Goal: Information Seeking & Learning: Learn about a topic

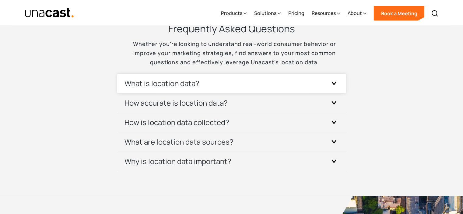
scroll to position [1824, 0]
click at [193, 77] on div "What is location data?" at bounding box center [232, 83] width 214 height 19
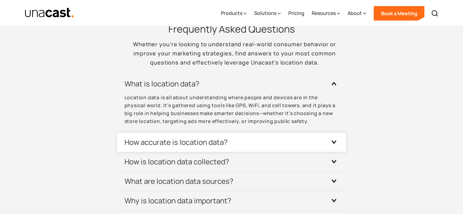
drag, startPoint x: 224, startPoint y: 129, endPoint x: 216, endPoint y: 136, distance: 11.0
click at [224, 130] on div "Location data is all about understanding where people and devices are in the ph…" at bounding box center [232, 113] width 214 height 39
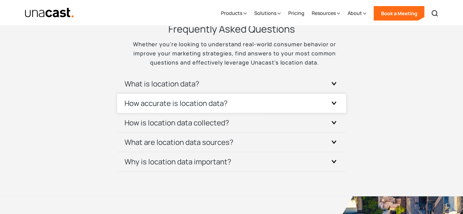
click at [229, 100] on div "How accurate is location data?" at bounding box center [232, 103] width 214 height 19
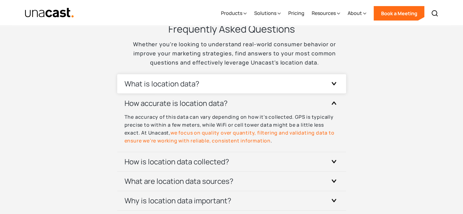
click at [241, 79] on div "What is location data?" at bounding box center [232, 83] width 214 height 19
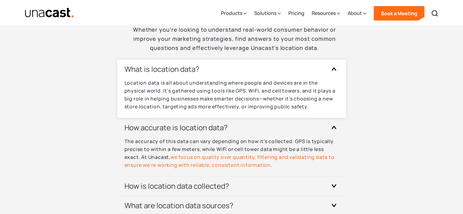
scroll to position [1855, 0]
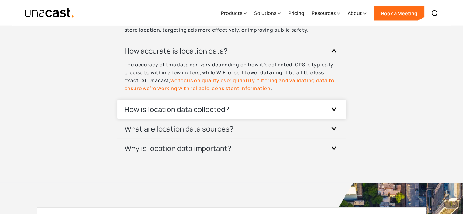
click at [194, 107] on h3 "How is location data collected?" at bounding box center [177, 109] width 105 height 10
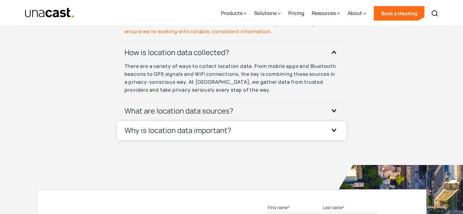
scroll to position [1977, 0]
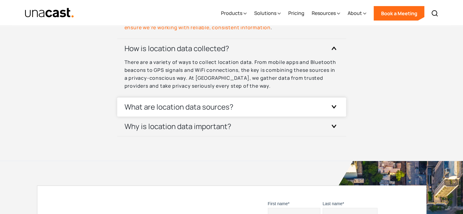
click at [200, 106] on h3 "What are location data sources?" at bounding box center [179, 107] width 109 height 10
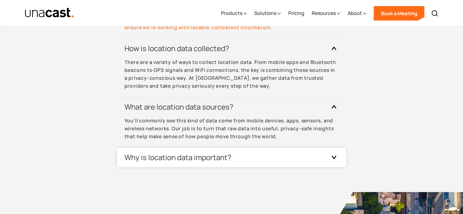
click at [212, 159] on h3 "Why is location data important?" at bounding box center [178, 158] width 107 height 10
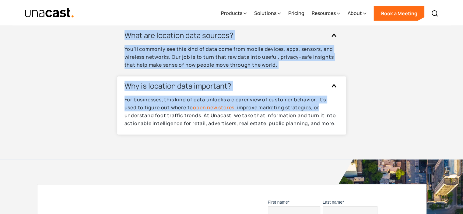
scroll to position [2041, 0]
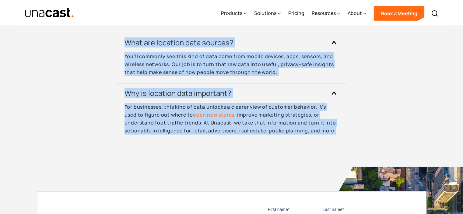
drag, startPoint x: 26, startPoint y: 97, endPoint x: 348, endPoint y: 130, distance: 324.0
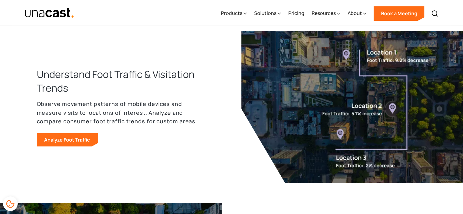
scroll to position [305, 0]
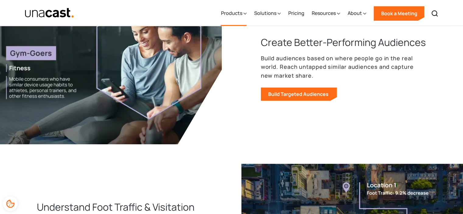
click at [235, 16] on div "Products" at bounding box center [231, 12] width 21 height 7
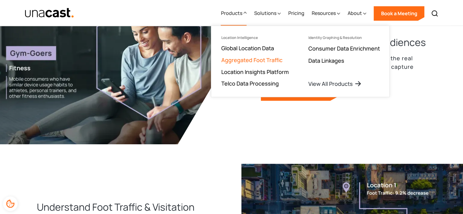
click at [255, 61] on link "Aggregated Foot Traffic" at bounding box center [251, 59] width 61 height 7
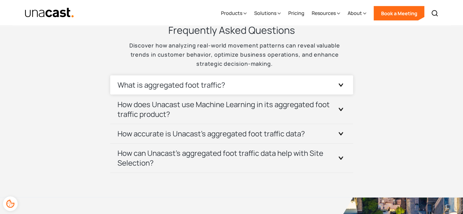
click at [339, 83] on icon at bounding box center [341, 84] width 5 height 3
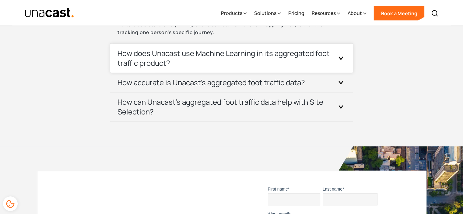
click at [337, 67] on div "How does Unacast use Machine Learning in its aggregated foot traffic product?" at bounding box center [232, 58] width 228 height 29
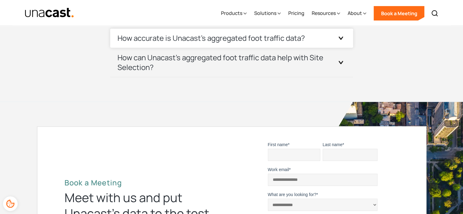
click at [338, 44] on div "How accurate is Unacast's aggregated foot traffic data?" at bounding box center [232, 38] width 228 height 19
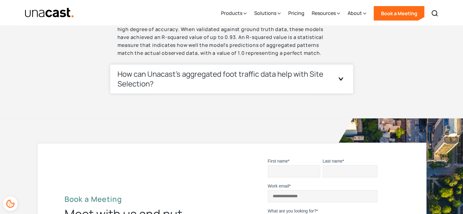
click at [336, 80] on div at bounding box center [341, 79] width 10 height 10
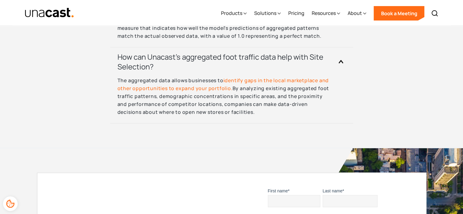
scroll to position [1554, 0]
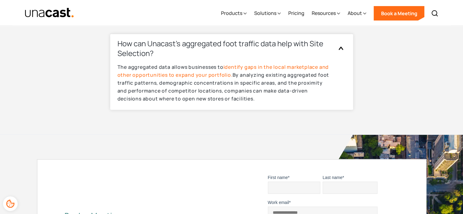
drag, startPoint x: 27, startPoint y: 66, endPoint x: 320, endPoint y: 109, distance: 296.4
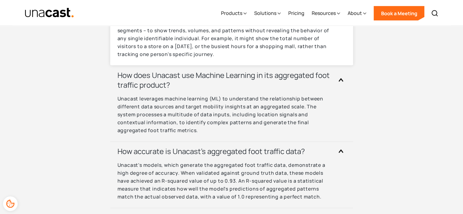
scroll to position [1370, 0]
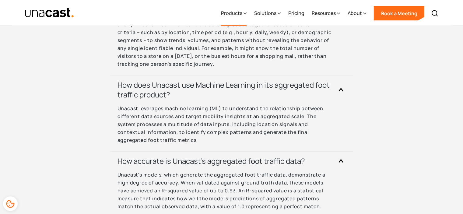
click at [233, 13] on div "Products" at bounding box center [231, 12] width 21 height 7
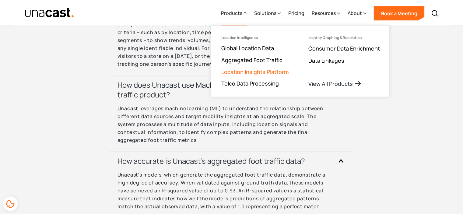
click at [250, 69] on link "Location Insights Platform" at bounding box center [255, 71] width 68 height 7
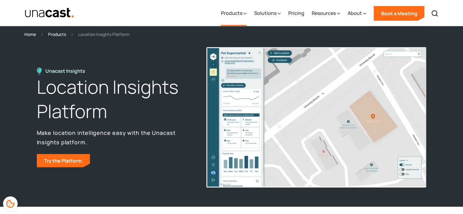
click at [242, 14] on div "Products" at bounding box center [231, 12] width 21 height 7
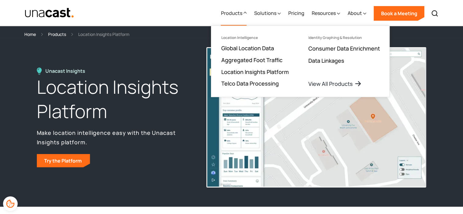
click at [140, 52] on div "Unacast Insights Location Insights Platform Make location intelligence easy wit…" at bounding box center [232, 118] width 390 height 140
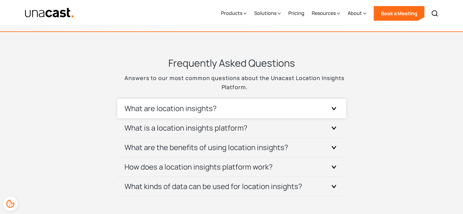
click at [207, 108] on h3 "What are location insights?" at bounding box center [171, 109] width 92 height 10
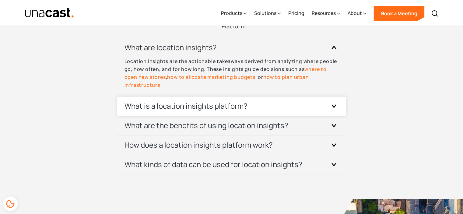
click at [214, 100] on div "What is a location insights platform?" at bounding box center [232, 106] width 214 height 19
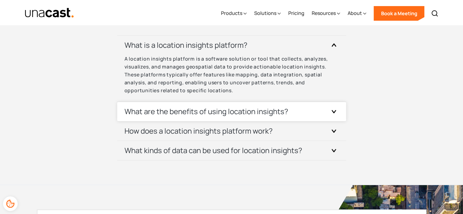
click at [213, 107] on h3 "What are the benefits of using location insights?" at bounding box center [207, 112] width 164 height 10
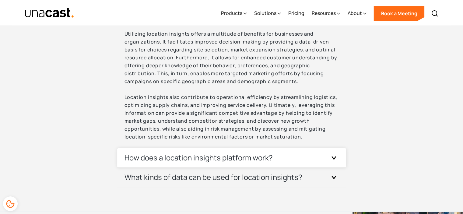
click at [220, 149] on div "How does a location insights platform work?" at bounding box center [232, 157] width 214 height 19
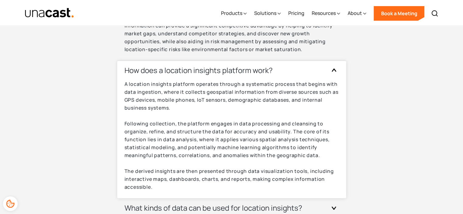
scroll to position [2559, 0]
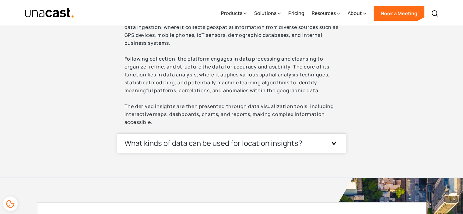
click at [218, 141] on h3 "What kinds of data can be used for location insights?" at bounding box center [214, 143] width 178 height 10
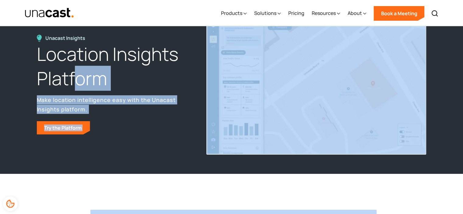
scroll to position [0, 0]
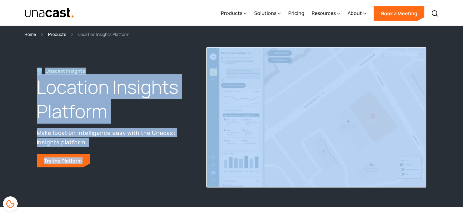
drag, startPoint x: 261, startPoint y: 135, endPoint x: 28, endPoint y: 70, distance: 241.7
click at [245, 14] on icon at bounding box center [245, 13] width 3 height 6
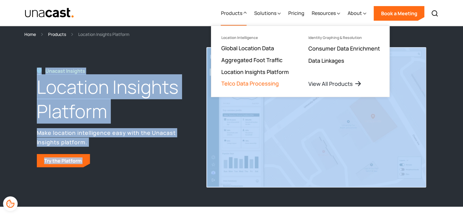
click at [251, 82] on link "Telco Data Processing" at bounding box center [250, 83] width 58 height 7
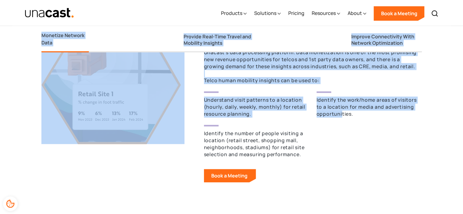
scroll to position [579, 0]
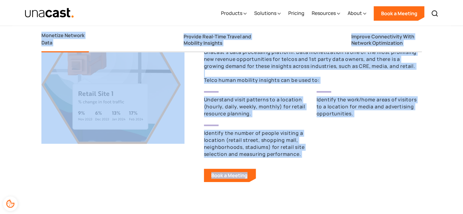
drag, startPoint x: 34, startPoint y: 65, endPoint x: 317, endPoint y: 162, distance: 299.1
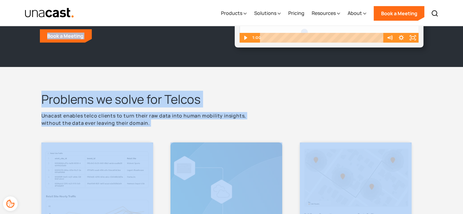
scroll to position [0, 0]
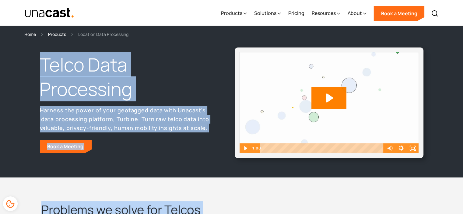
click at [174, 176] on div "Telco Data Processing Harness the power of your geotagged data with Unacast's d…" at bounding box center [231, 108] width 463 height 140
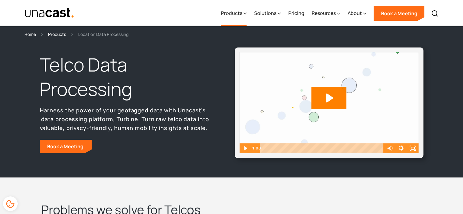
click at [247, 16] on icon at bounding box center [245, 13] width 3 height 6
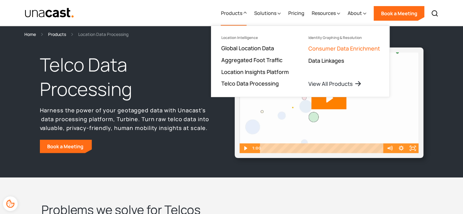
click at [325, 48] on link "Consumer Data Enrichment" at bounding box center [344, 48] width 72 height 7
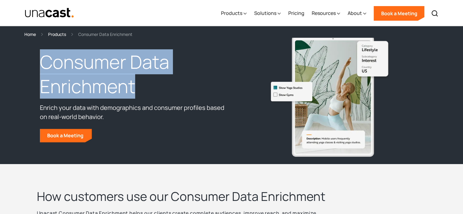
drag, startPoint x: 29, startPoint y: 61, endPoint x: 195, endPoint y: 85, distance: 168.4
click at [195, 85] on div "Consumer Data Enrichment Enrich your data with demographics and consumer profil…" at bounding box center [231, 101] width 463 height 126
click at [201, 82] on h1 "Consumer Data Enrichment" at bounding box center [134, 74] width 189 height 49
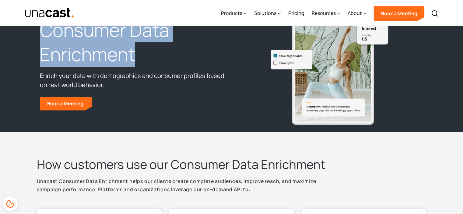
scroll to position [30, 0]
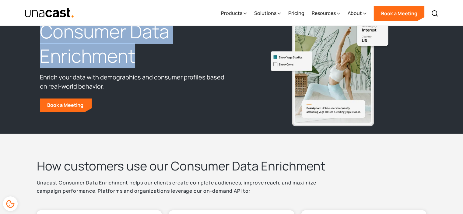
click at [274, 65] on img at bounding box center [329, 65] width 122 height 121
click at [179, 65] on h1 "Consumer Data Enrichment" at bounding box center [134, 43] width 189 height 49
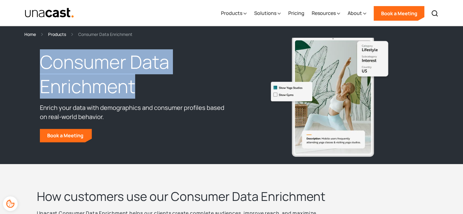
scroll to position [0, 0]
click at [29, 61] on div "Consumer Data Enrichment Enrich your data with demographics and consumer profil…" at bounding box center [231, 101] width 463 height 126
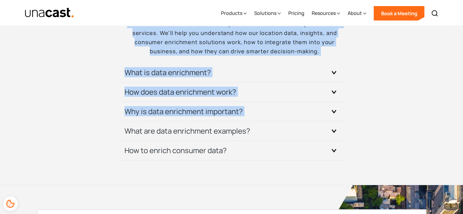
scroll to position [1462, 0]
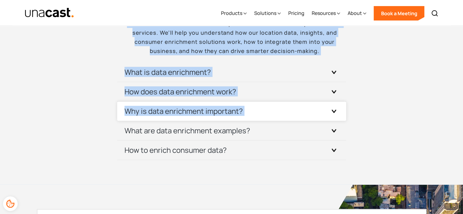
drag, startPoint x: 25, startPoint y: 59, endPoint x: 339, endPoint y: 96, distance: 315.9
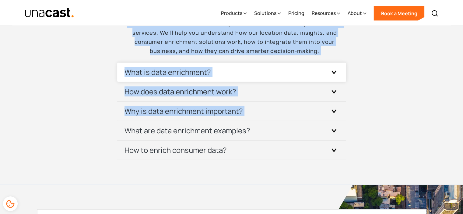
click at [333, 71] on icon at bounding box center [334, 72] width 5 height 3
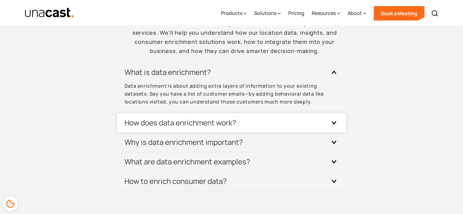
click at [336, 122] on icon at bounding box center [334, 123] width 4 height 2
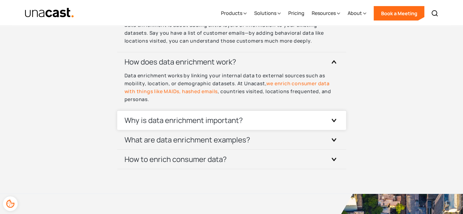
click at [330, 116] on div at bounding box center [334, 121] width 10 height 10
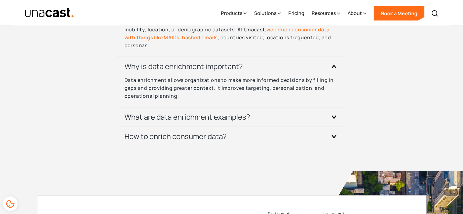
scroll to position [1614, 0]
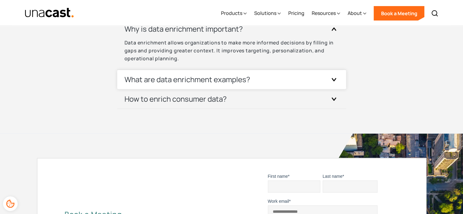
click at [332, 75] on div at bounding box center [334, 80] width 10 height 10
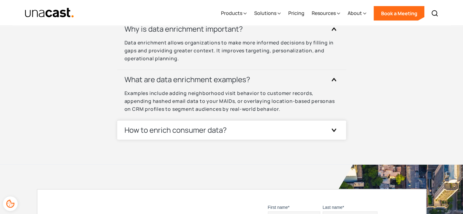
click at [338, 126] on div at bounding box center [334, 131] width 10 height 10
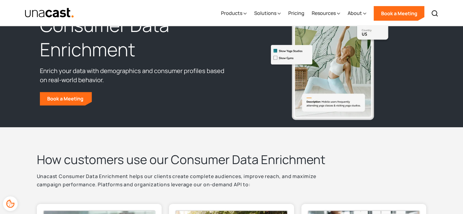
scroll to position [0, 0]
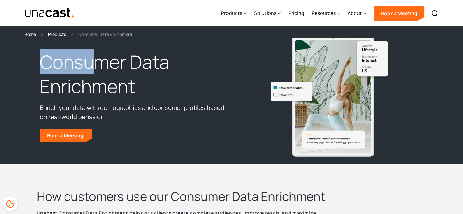
drag, startPoint x: 28, startPoint y: 58, endPoint x: 136, endPoint y: 67, distance: 109.2
click at [133, 67] on div "Consumer Data Enrichment Enrich your data with demographics and consumer profil…" at bounding box center [231, 101] width 463 height 126
click at [42, 62] on h1 "Consumer Data Enrichment" at bounding box center [134, 74] width 189 height 49
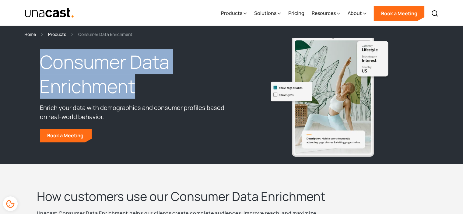
drag, startPoint x: 33, startPoint y: 59, endPoint x: 229, endPoint y: 95, distance: 199.1
click at [228, 94] on div "Consumer Data Enrichment Enrich your data with demographics and consumer profil…" at bounding box center [231, 101] width 463 height 126
click at [62, 83] on h1 "Consumer Data Enrichment" at bounding box center [134, 74] width 189 height 49
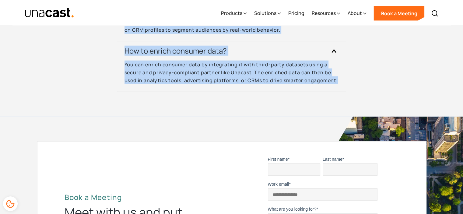
scroll to position [1675, 0]
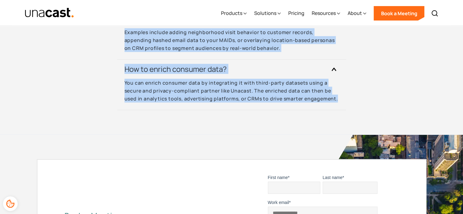
drag, startPoint x: 38, startPoint y: 62, endPoint x: 348, endPoint y: 90, distance: 311.1
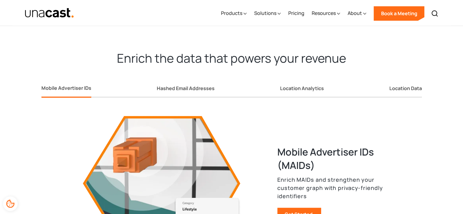
scroll to position [762, 0]
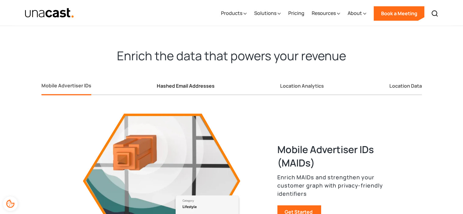
click at [193, 87] on link "Hashed Email Addresses" at bounding box center [186, 87] width 58 height 16
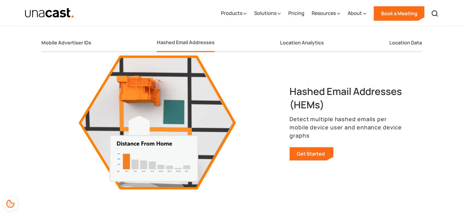
scroll to position [792, 0]
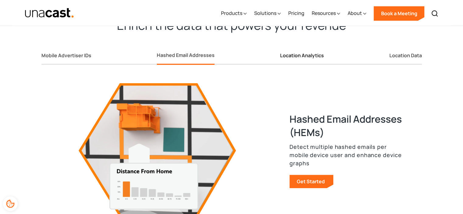
click at [294, 52] on div "Location Analytics" at bounding box center [302, 55] width 44 height 6
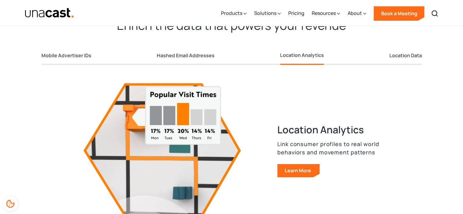
click at [384, 51] on div "Mobile Advertiser IDs Hashed Email Addresses Location Analytics Location Data" at bounding box center [231, 51] width 381 height 27
click at [395, 49] on link "Location Data" at bounding box center [406, 57] width 33 height 16
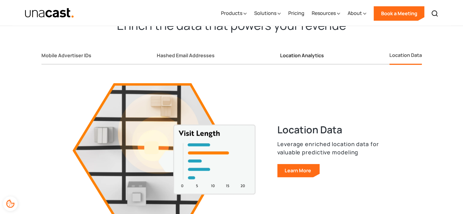
click at [296, 61] on link "Location Analytics" at bounding box center [302, 57] width 44 height 16
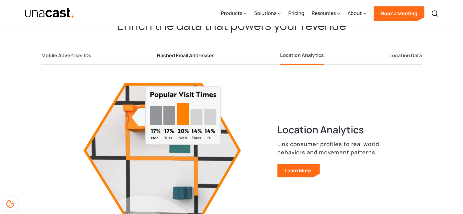
click at [190, 53] on div "Hashed Email Addresses" at bounding box center [186, 55] width 58 height 6
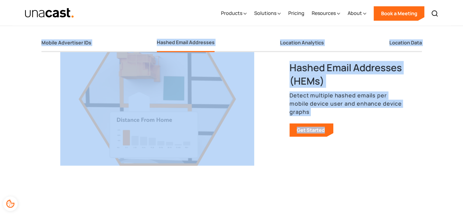
scroll to position [883, 0]
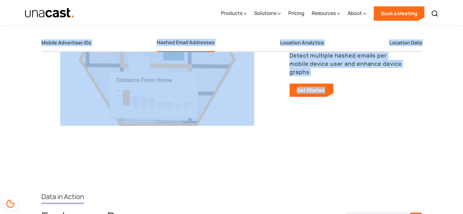
drag, startPoint x: 26, startPoint y: 47, endPoint x: 355, endPoint y: 106, distance: 334.4
click at [355, 106] on div "Enrich the data that powers your revenue Mobile Advertiser IDs Hashed Email Add…" at bounding box center [231, 32] width 463 height 261
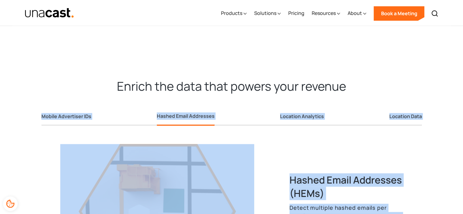
scroll to position [762, 0]
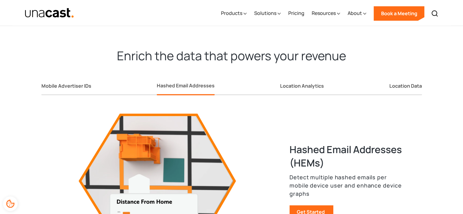
click at [136, 48] on h2 "Enrich the data that powers your revenue" at bounding box center [232, 56] width 390 height 16
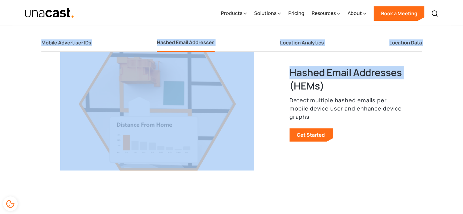
scroll to position [914, 0]
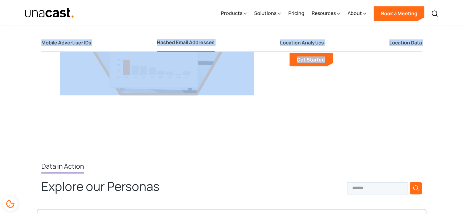
drag, startPoint x: 89, startPoint y: 52, endPoint x: 348, endPoint y: 84, distance: 260.2
click at [348, 84] on div "Enrich the data that powers your revenue Mobile Advertiser IDs Hashed Email Add…" at bounding box center [232, 2] width 390 height 212
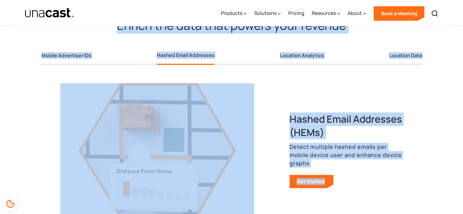
click at [288, 89] on div "Hashed Email Addresses (HEMs) Detect multiple hashed emails per mobile device u…" at bounding box center [231, 141] width 343 height 152
click at [319, 68] on div "Hashed Email Addresses (HEMs) Detect multiple hashed emails per mobile device u…" at bounding box center [231, 141] width 343 height 152
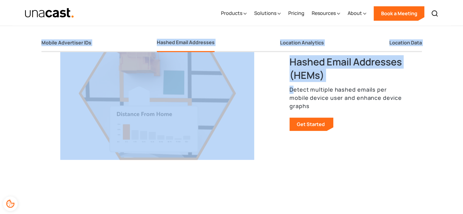
scroll to position [853, 0]
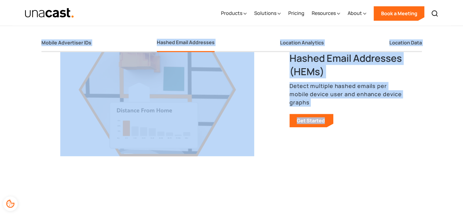
drag, startPoint x: 106, startPoint y: 78, endPoint x: 339, endPoint y: 116, distance: 236.0
click at [339, 115] on div "Enrich the data that powers your revenue Mobile Advertiser IDs Hashed Email Add…" at bounding box center [232, 62] width 390 height 212
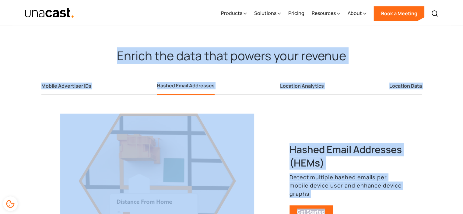
scroll to position [762, 0]
click at [274, 69] on div "Mobile Advertiser IDs Hashed Email Addresses Location Analytics Location Data" at bounding box center [231, 82] width 381 height 27
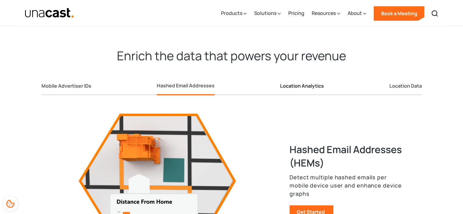
click at [300, 84] on div "Location Analytics" at bounding box center [302, 86] width 44 height 6
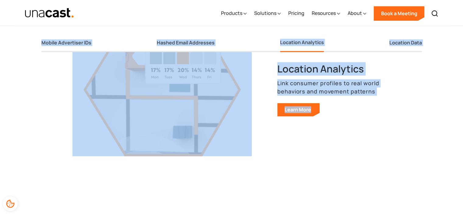
drag, startPoint x: 103, startPoint y: 48, endPoint x: 340, endPoint y: 111, distance: 245.4
click at [340, 111] on div "Enrich the data that powers your revenue Mobile Advertiser IDs Hashed Email Add…" at bounding box center [232, 62] width 390 height 212
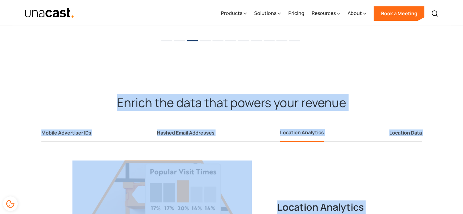
scroll to position [731, 0]
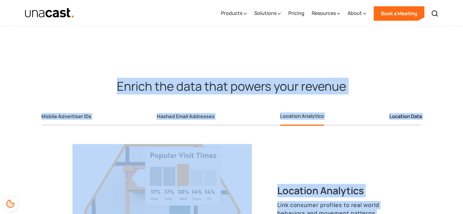
click at [399, 110] on link "Location Data" at bounding box center [406, 118] width 33 height 16
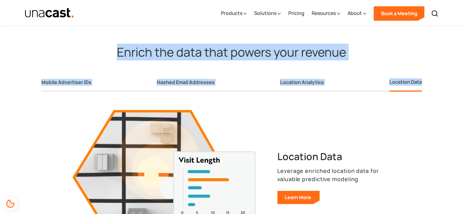
scroll to position [762, 0]
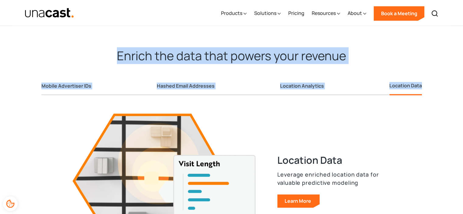
click at [108, 57] on h2 "Enrich the data that powers your revenue" at bounding box center [232, 56] width 390 height 16
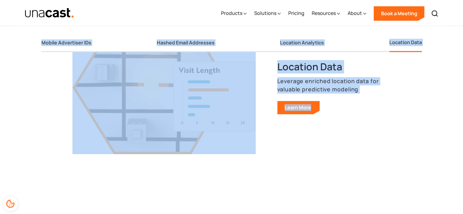
drag, startPoint x: 108, startPoint y: 48, endPoint x: 338, endPoint y: 95, distance: 234.2
click at [338, 95] on div "Enrich the data that powers your revenue Mobile Advertiser IDs Hashed Email Add…" at bounding box center [232, 60] width 390 height 212
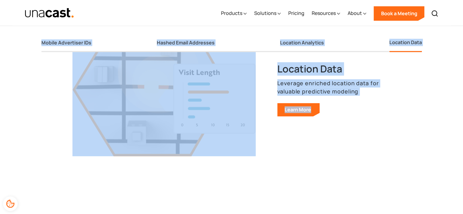
click at [49, 81] on div "Location Data Leverage enriched location data for valuable predictive modeling …" at bounding box center [231, 80] width 381 height 152
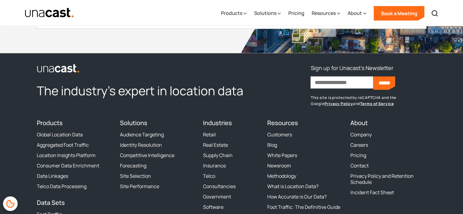
scroll to position [1848, 0]
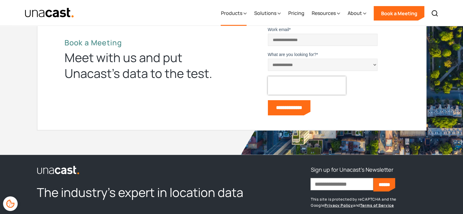
click at [241, 13] on div "Products" at bounding box center [231, 12] width 21 height 7
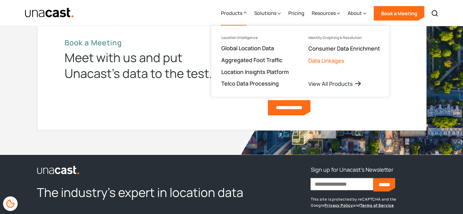
click at [327, 60] on link "Data Linkages" at bounding box center [326, 60] width 36 height 7
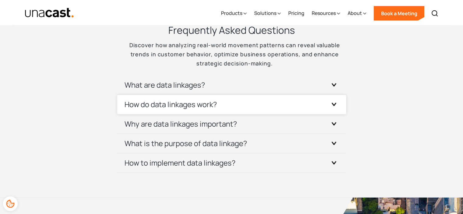
scroll to position [1919, 0]
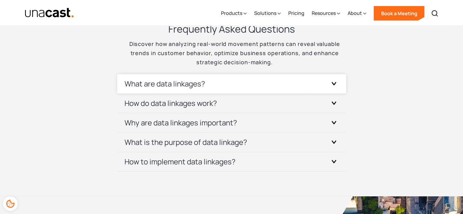
click at [196, 79] on h3 "What are data linkages?" at bounding box center [165, 84] width 81 height 10
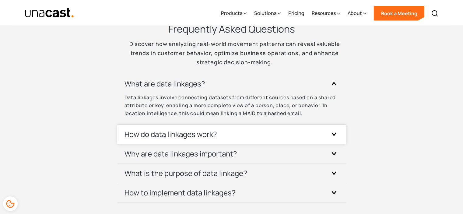
click at [201, 129] on h3 "How do data linkages work?" at bounding box center [171, 134] width 93 height 10
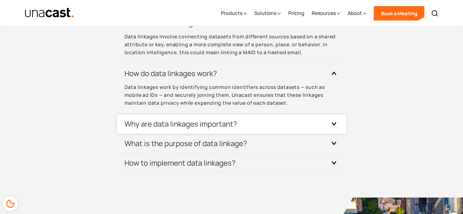
click at [201, 126] on h3 "Why are data linkages important?" at bounding box center [181, 124] width 113 height 10
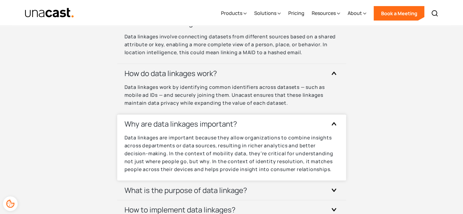
scroll to position [2072, 0]
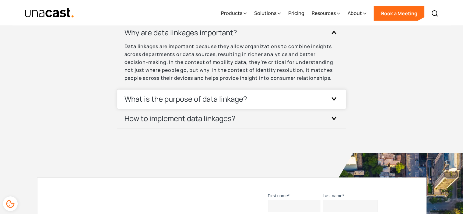
click at [205, 100] on h3 "What is the purpose of data linkage?" at bounding box center [186, 99] width 123 height 10
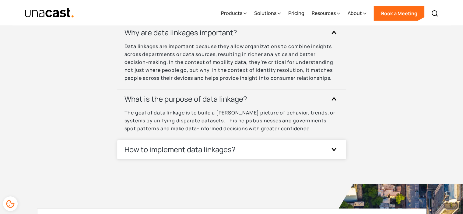
click at [210, 150] on h3 "How to implement data linkages?" at bounding box center [180, 150] width 111 height 10
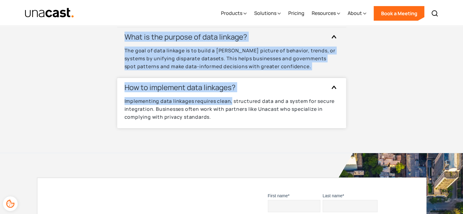
scroll to position [2132, 0]
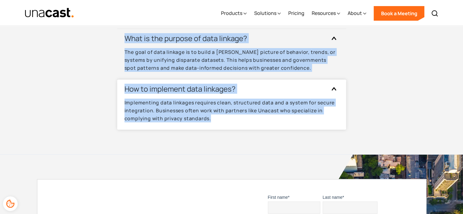
drag, startPoint x: 21, startPoint y: 93, endPoint x: 236, endPoint y: 119, distance: 216.6
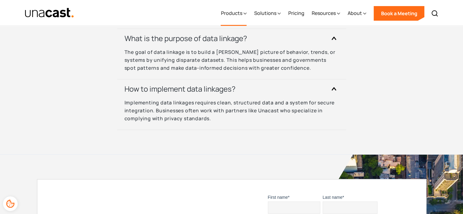
click at [244, 12] on div "Products" at bounding box center [234, 13] width 26 height 25
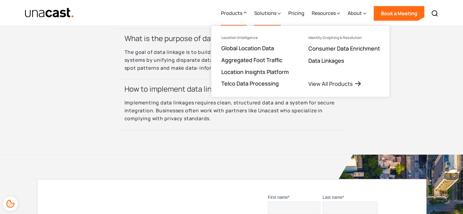
click at [272, 12] on div "Solutions" at bounding box center [265, 12] width 22 height 7
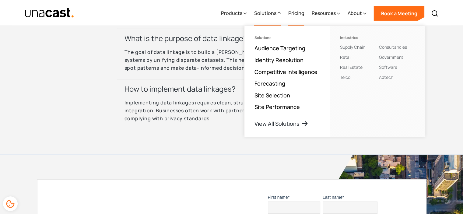
click at [302, 14] on link "Pricing" at bounding box center [296, 13] width 16 height 25
